Goal: Browse casually: Explore the website without a specific task or goal

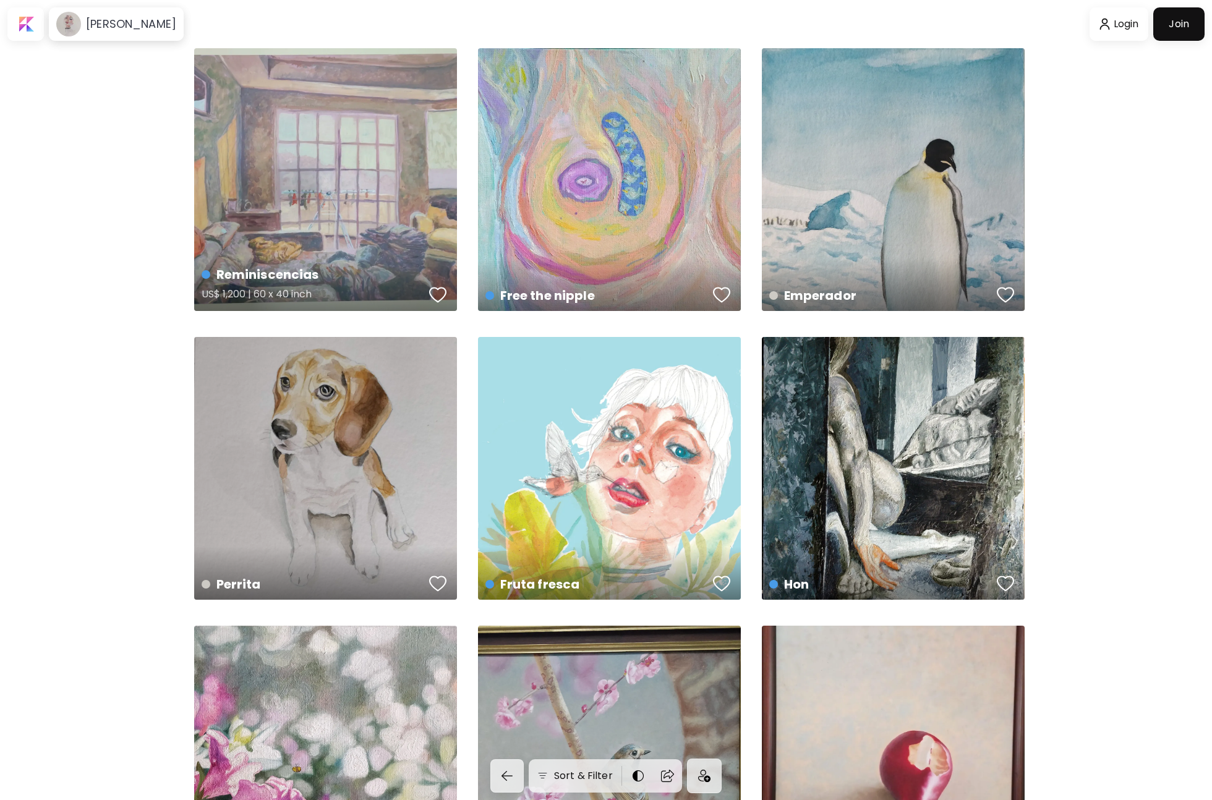
click at [275, 154] on div "Reminiscencias US$ 1,200 | 60 x 40 inch" at bounding box center [325, 179] width 263 height 263
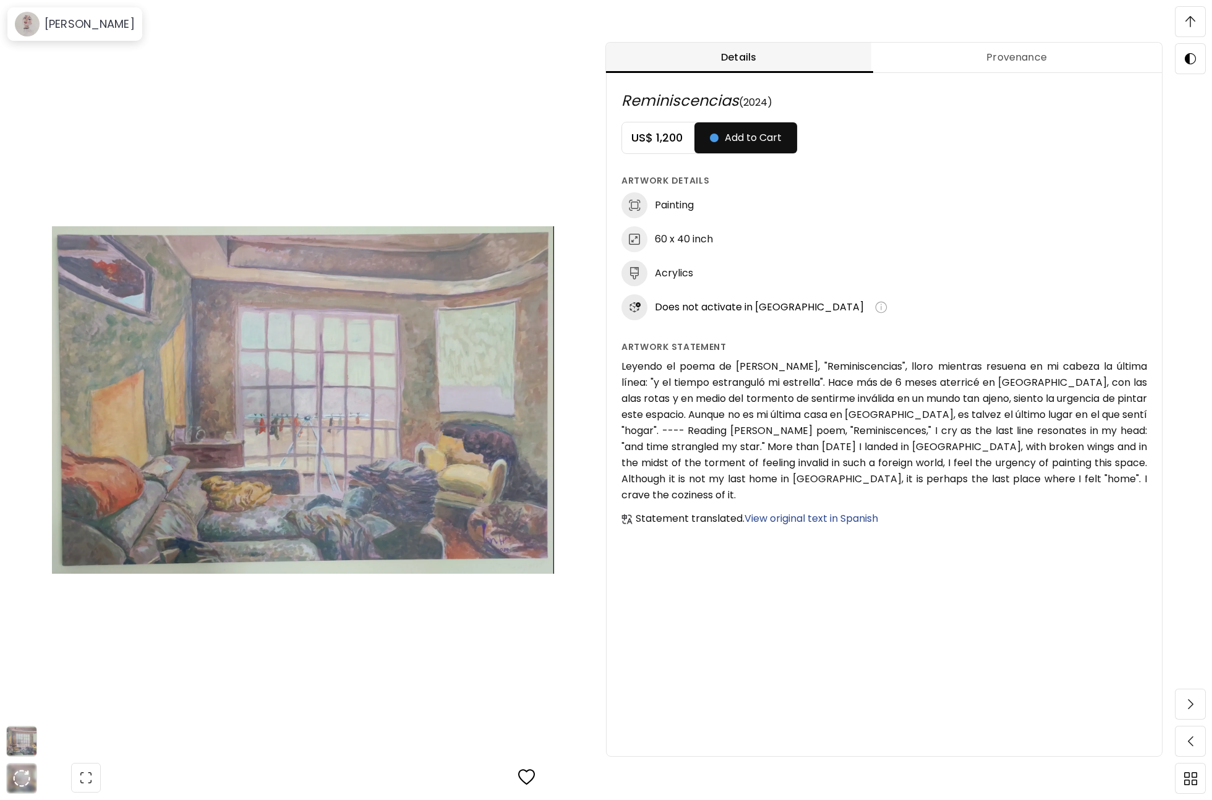
scroll to position [1112, 0]
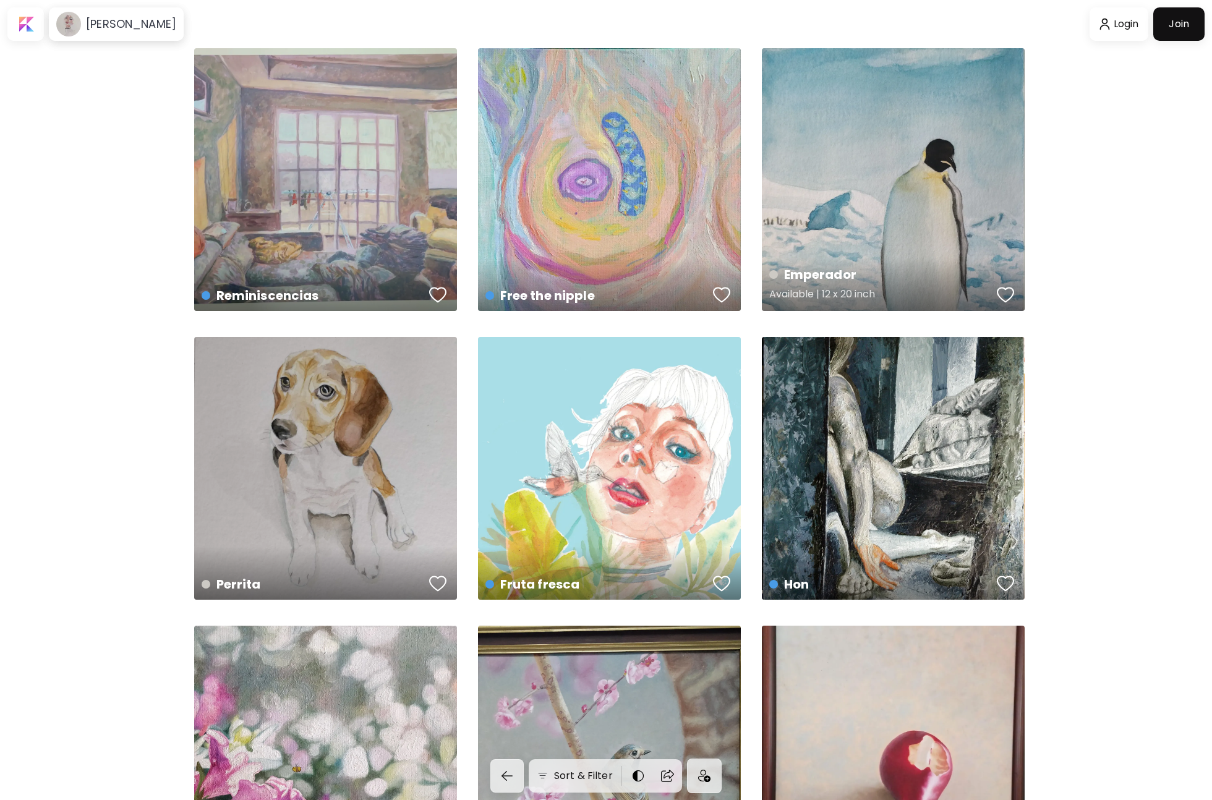
click at [834, 234] on div "Emperador Available | 12 x 20 inch" at bounding box center [893, 179] width 263 height 263
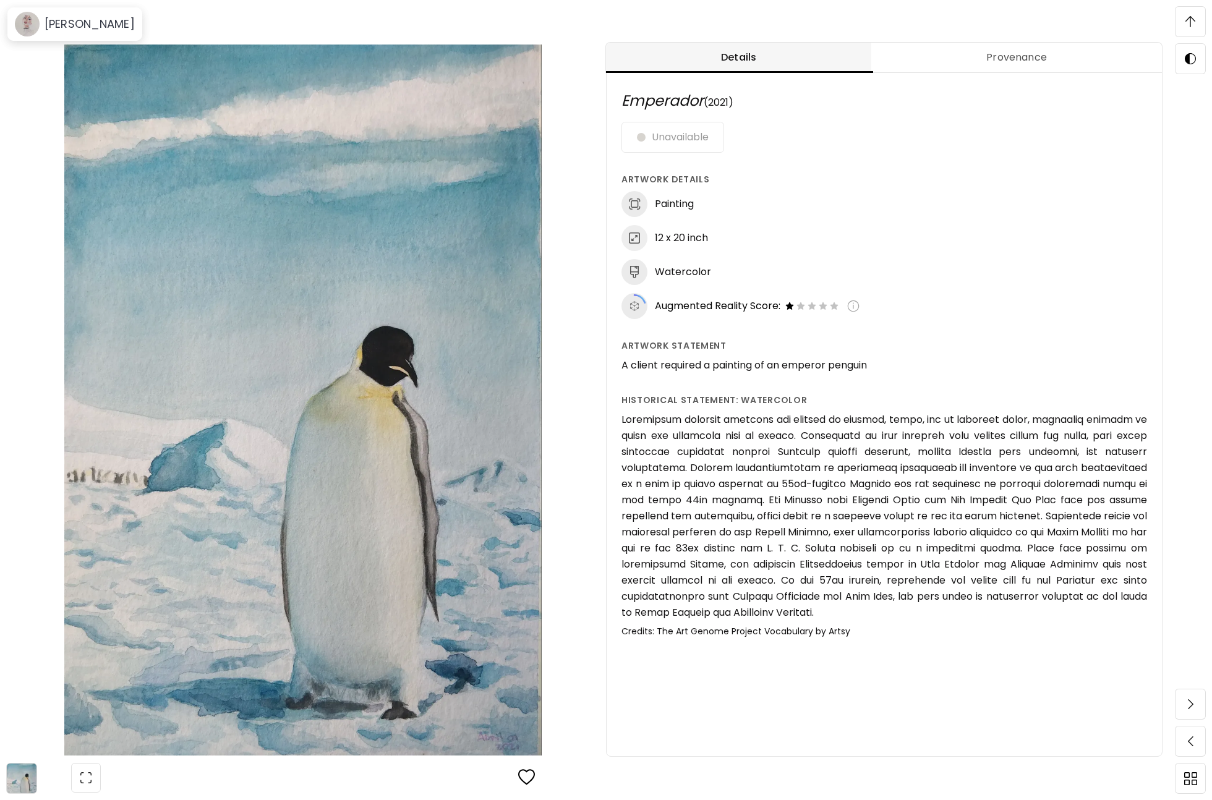
scroll to position [1286, 0]
click at [859, 304] on img at bounding box center [853, 306] width 12 height 12
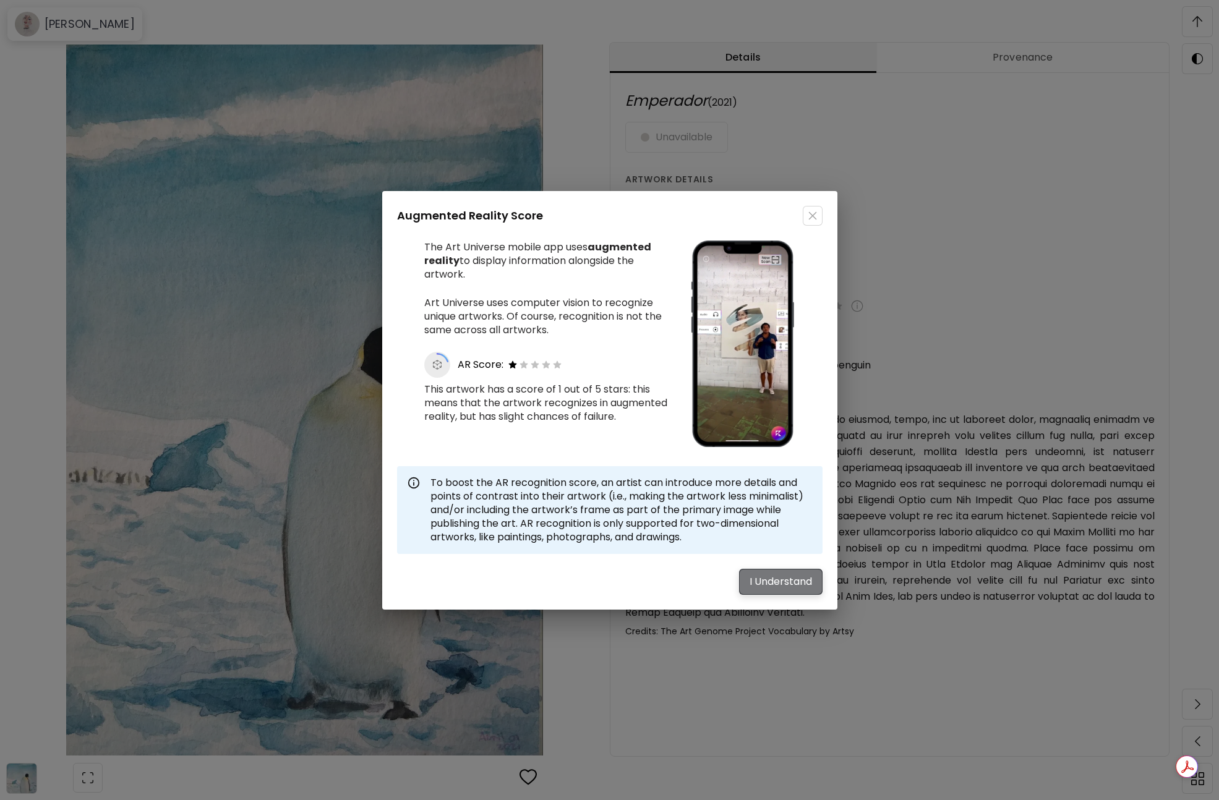
click at [814, 576] on button "I understand" at bounding box center [780, 582] width 83 height 26
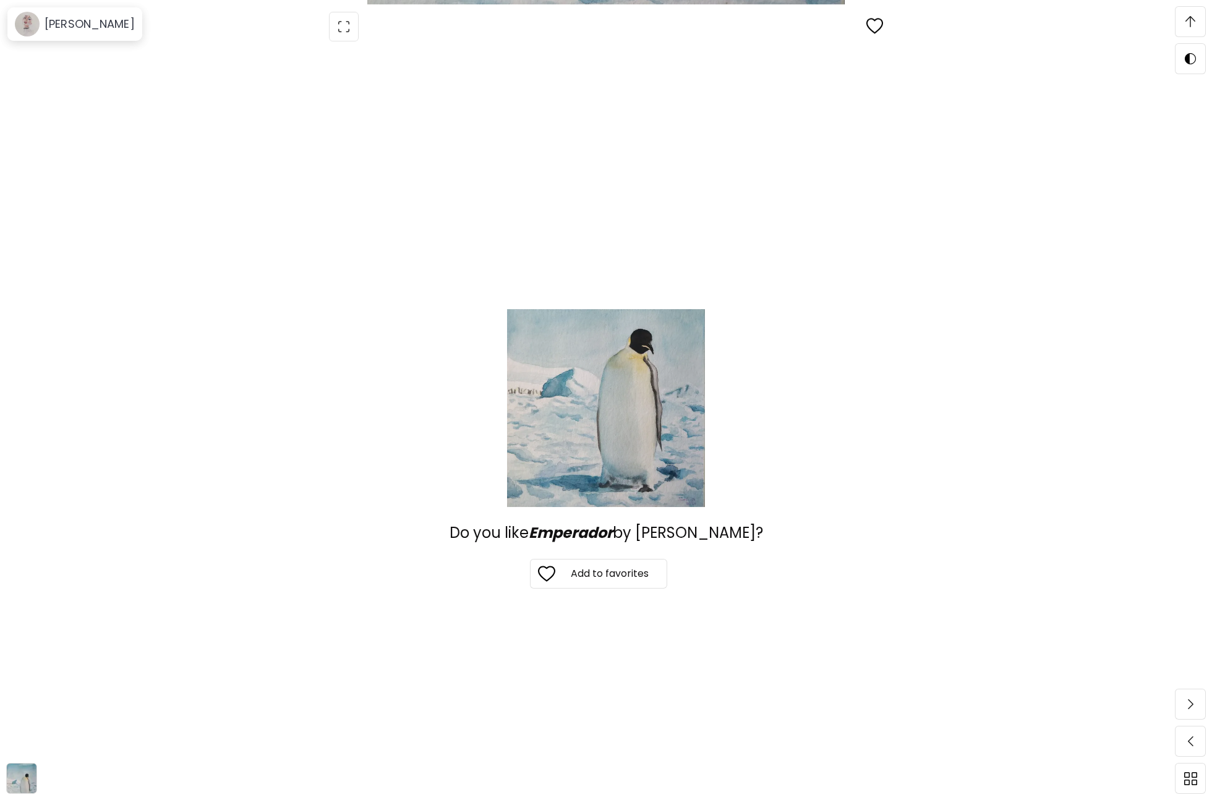
scroll to position [2471, 0]
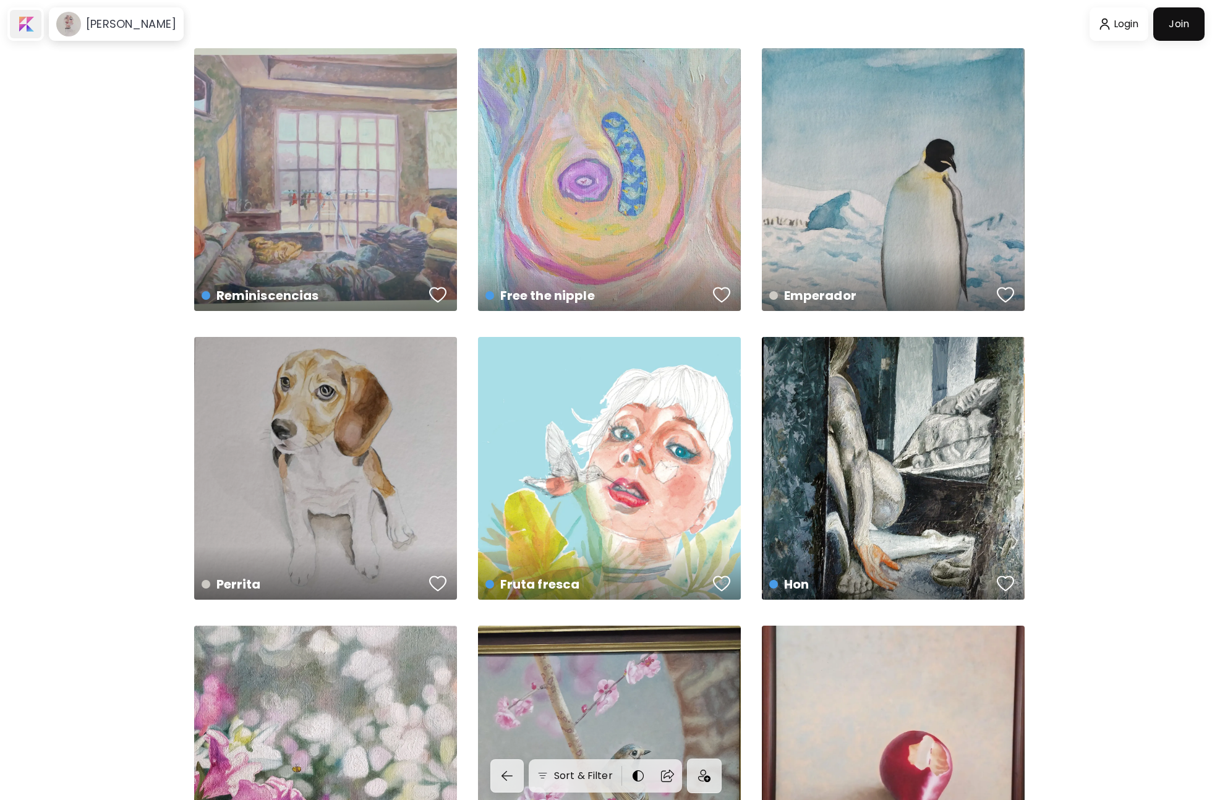
click at [23, 20] on div at bounding box center [26, 24] width 32 height 28
